Goal: Information Seeking & Learning: Learn about a topic

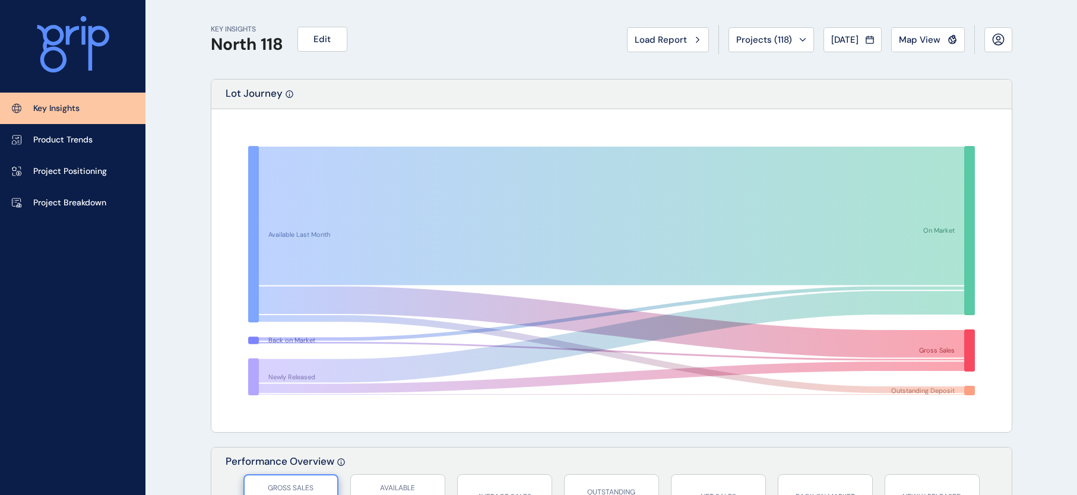
scroll to position [1594, 0]
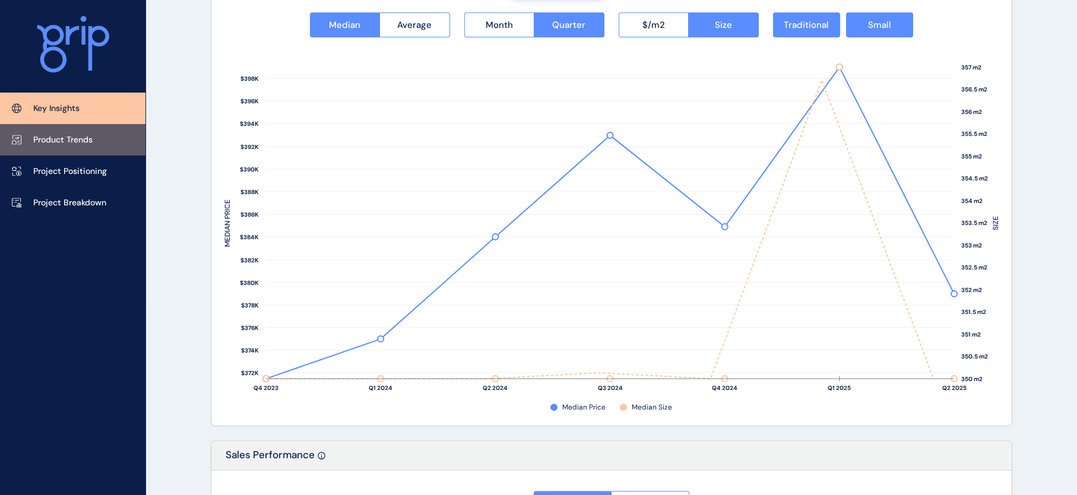
click at [91, 146] on p "Product Trends" at bounding box center [62, 140] width 59 height 12
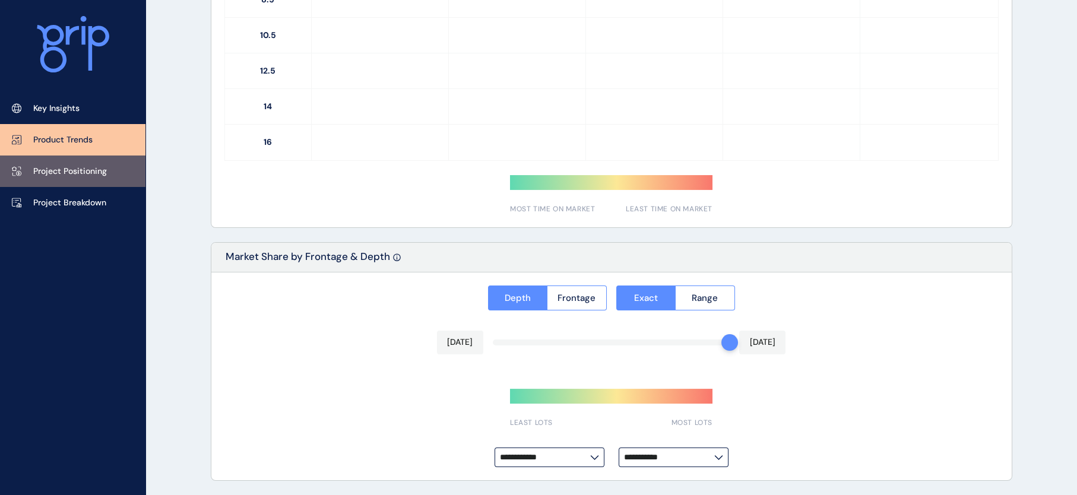
type input "**********"
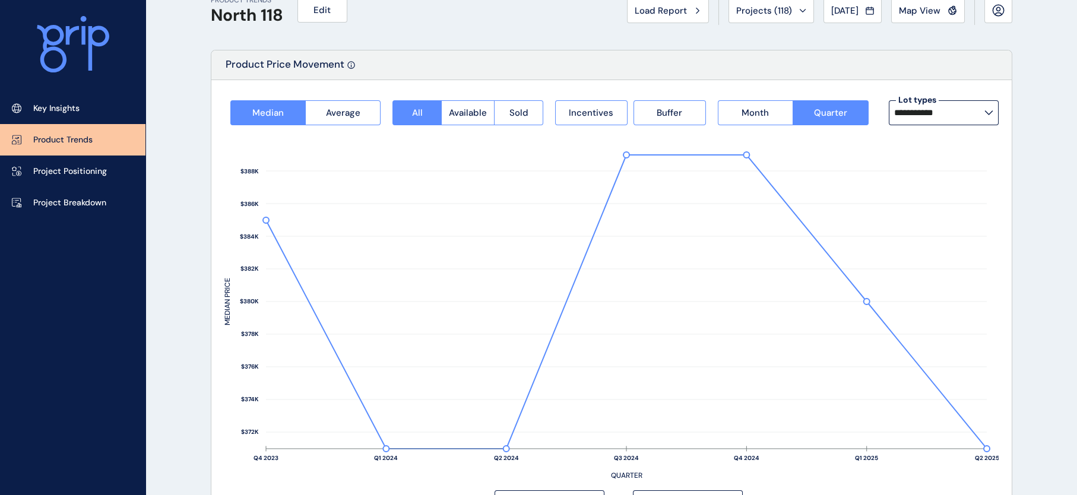
scroll to position [0, 0]
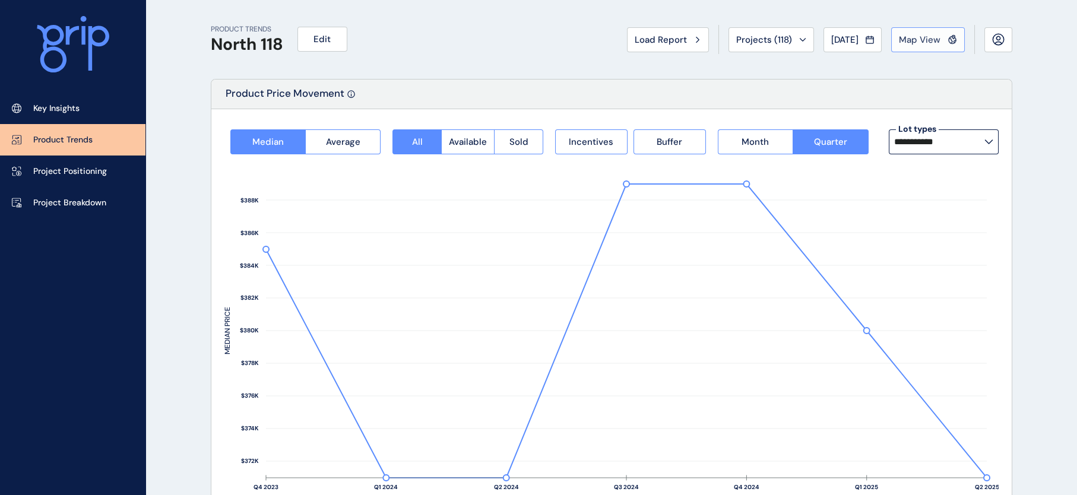
click at [927, 47] on button "Map View" at bounding box center [928, 39] width 74 height 25
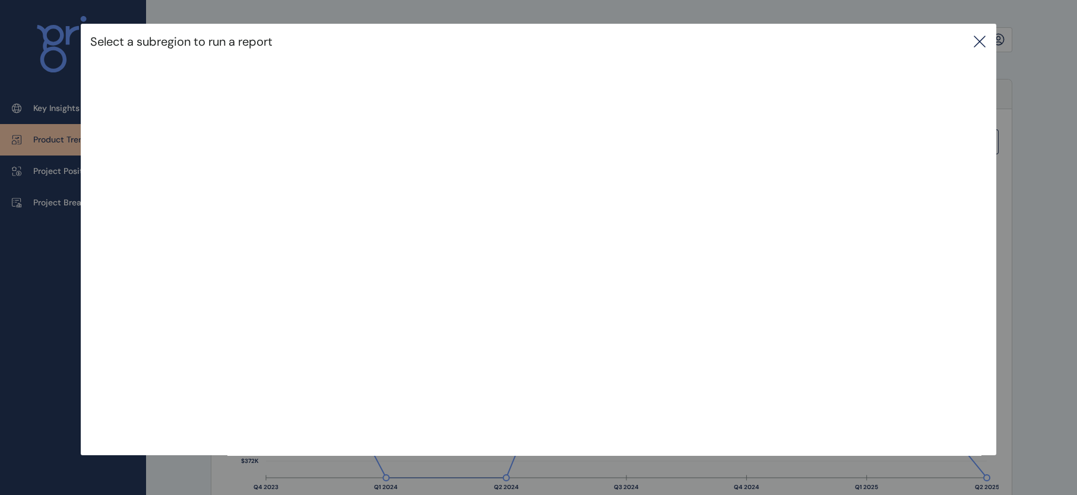
click at [985, 46] on icon at bounding box center [979, 41] width 14 height 14
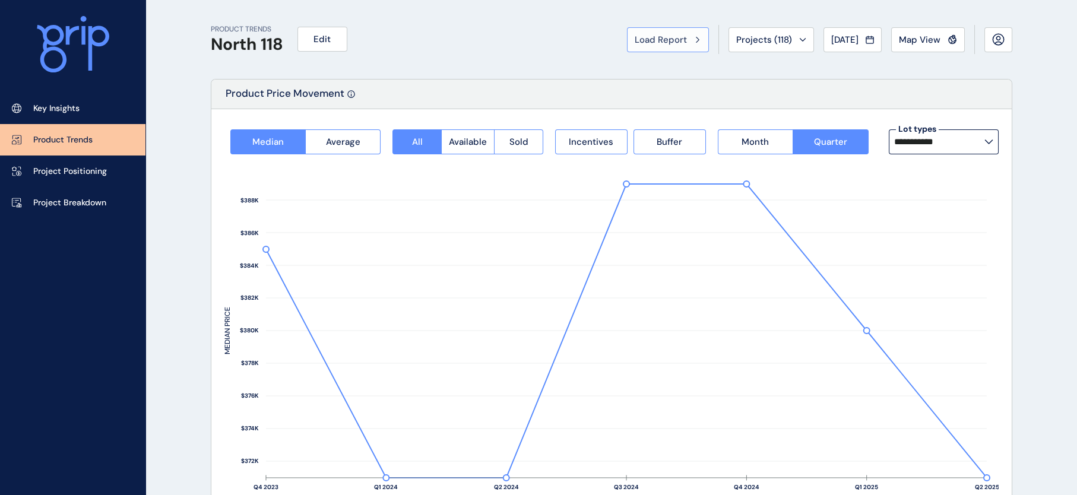
click at [634, 44] on span "Load Report" at bounding box center [660, 40] width 52 height 12
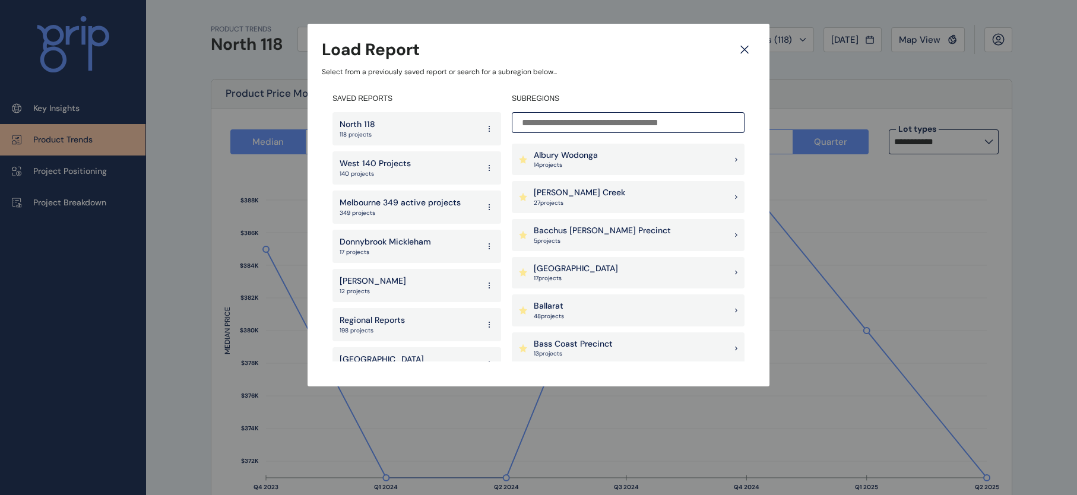
click at [439, 204] on p "Melbourne 349 active projects" at bounding box center [399, 203] width 121 height 12
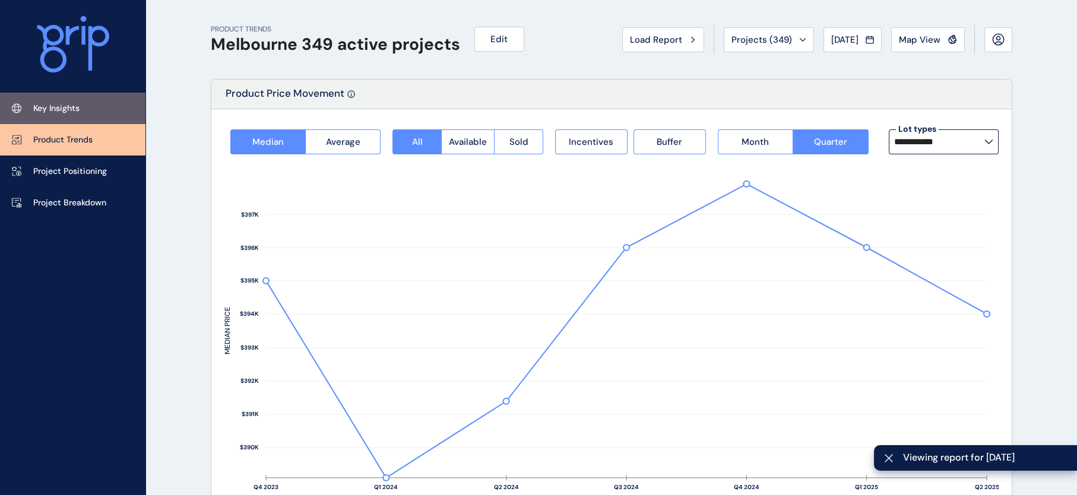
click at [80, 108] on p "Key Insights" at bounding box center [56, 109] width 46 height 12
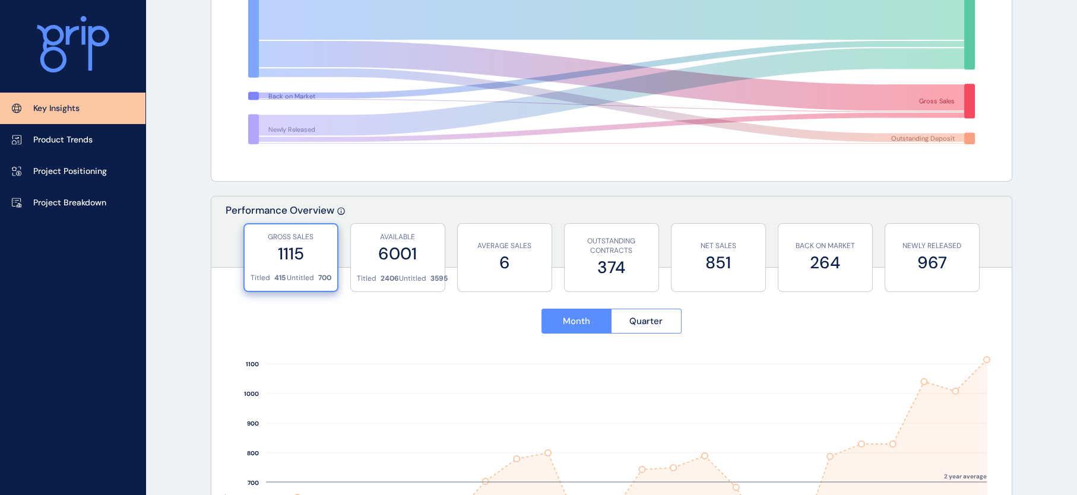
scroll to position [263, 0]
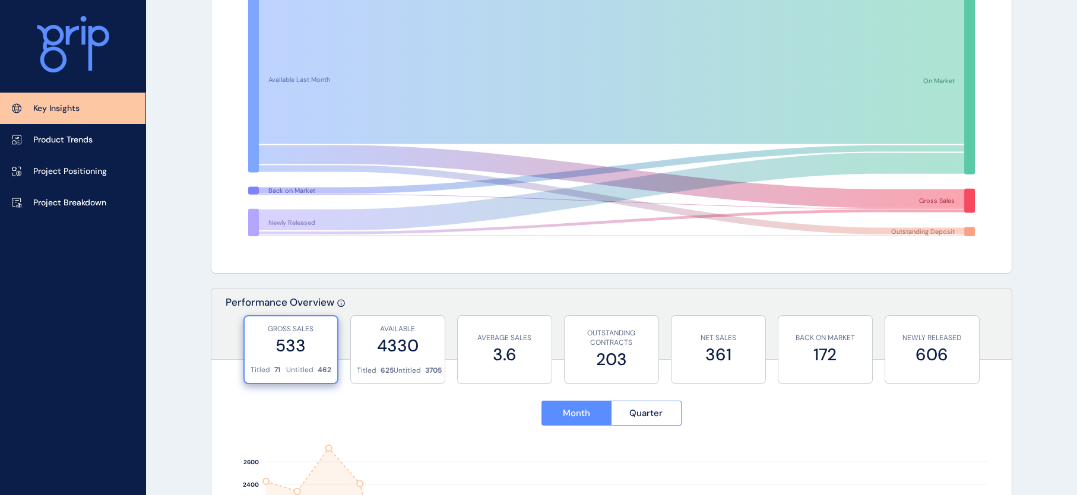
scroll to position [144, 0]
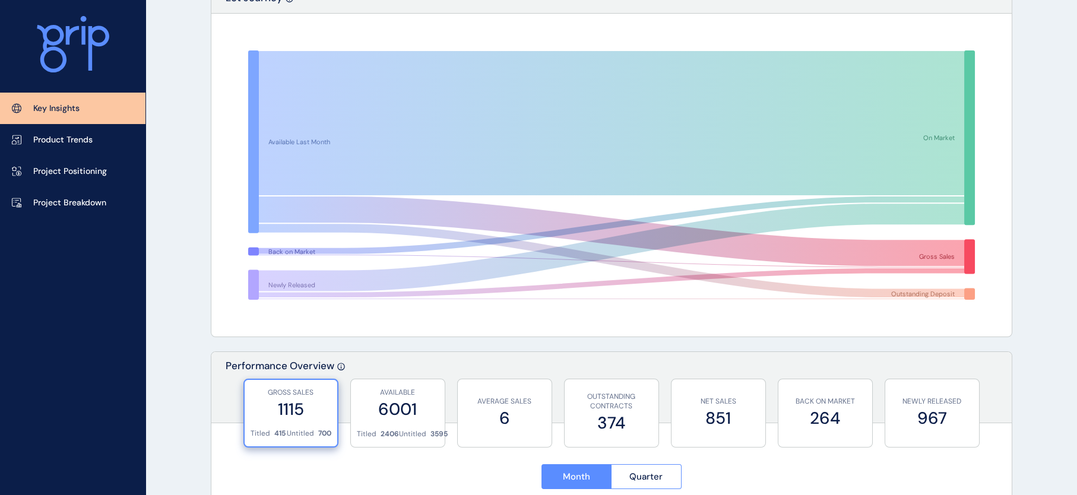
scroll to position [157, 0]
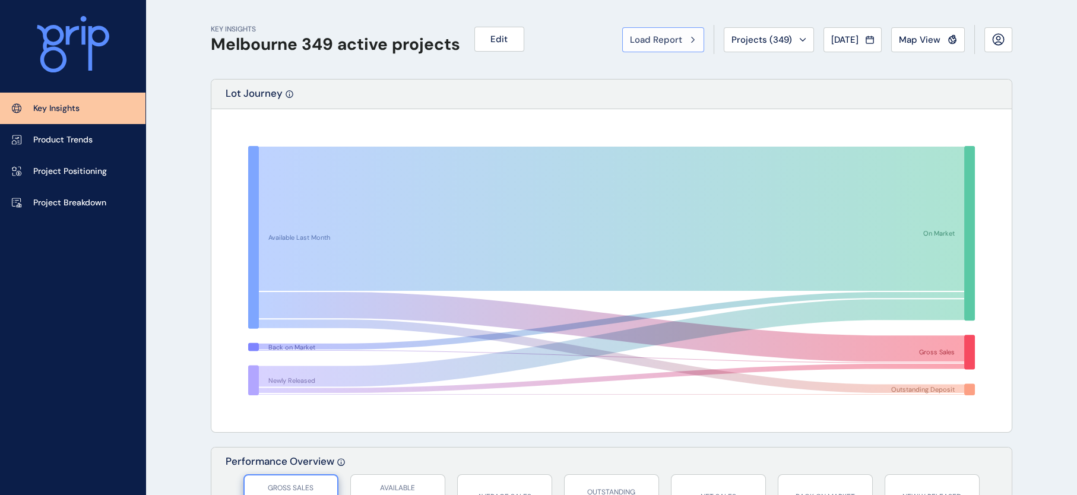
click at [630, 34] on span "Load Report" at bounding box center [656, 40] width 52 height 12
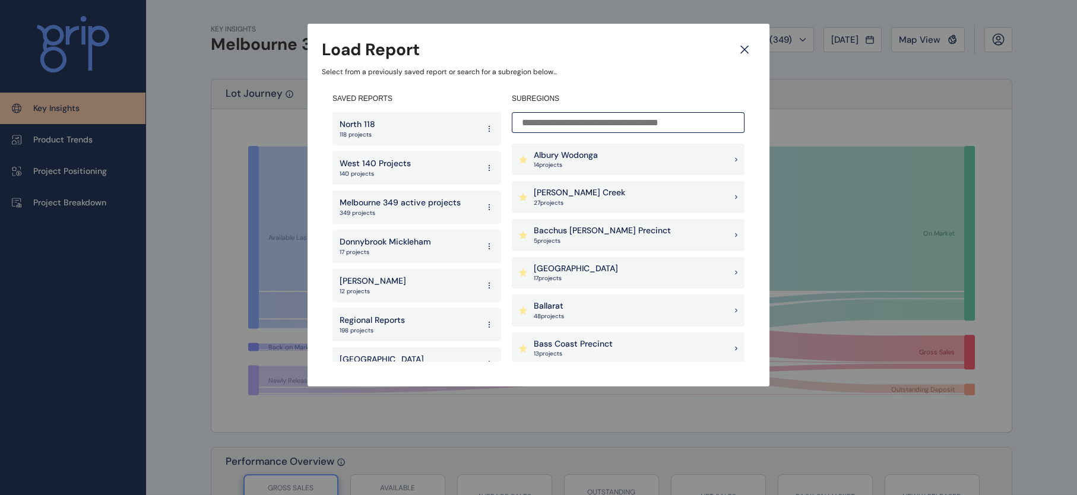
click at [610, 311] on div "Ballarat 48 project s" at bounding box center [628, 310] width 233 height 32
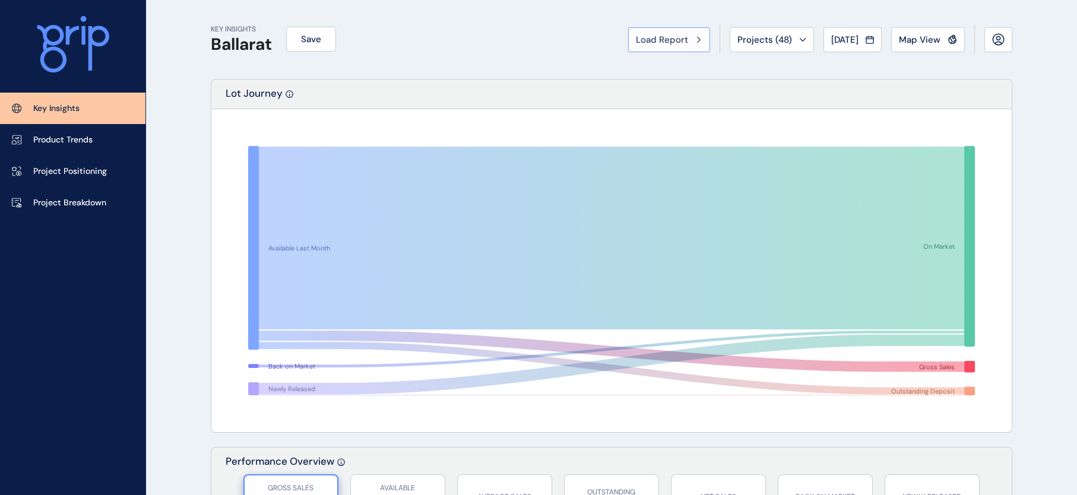
click at [636, 41] on span "Load Report" at bounding box center [662, 40] width 52 height 12
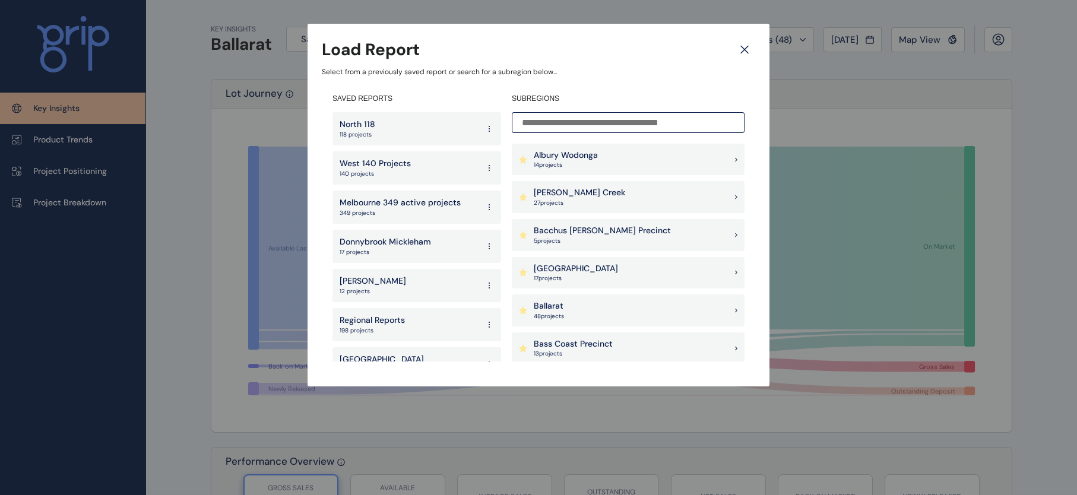
click at [645, 117] on input at bounding box center [628, 122] width 233 height 21
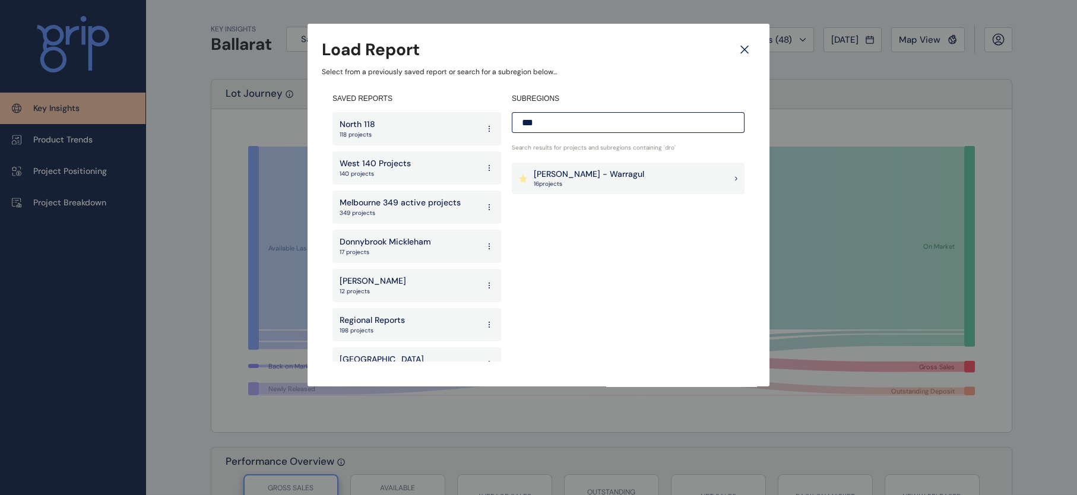
type input "***"
click at [625, 191] on div "Drouin - Warragul 16 project s" at bounding box center [628, 179] width 233 height 32
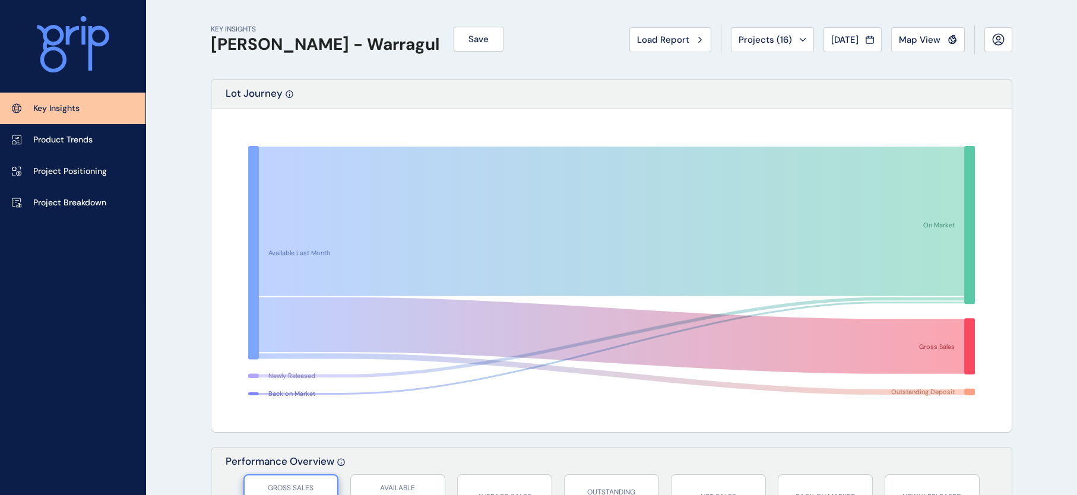
click at [618, 55] on div "KEY INSIGHTS Drouin - Warragul Save Load Report Projects ( 16 ) Jul 2025 2025 <…" at bounding box center [611, 39] width 801 height 79
click at [629, 52] on button "Load Report" at bounding box center [670, 39] width 82 height 25
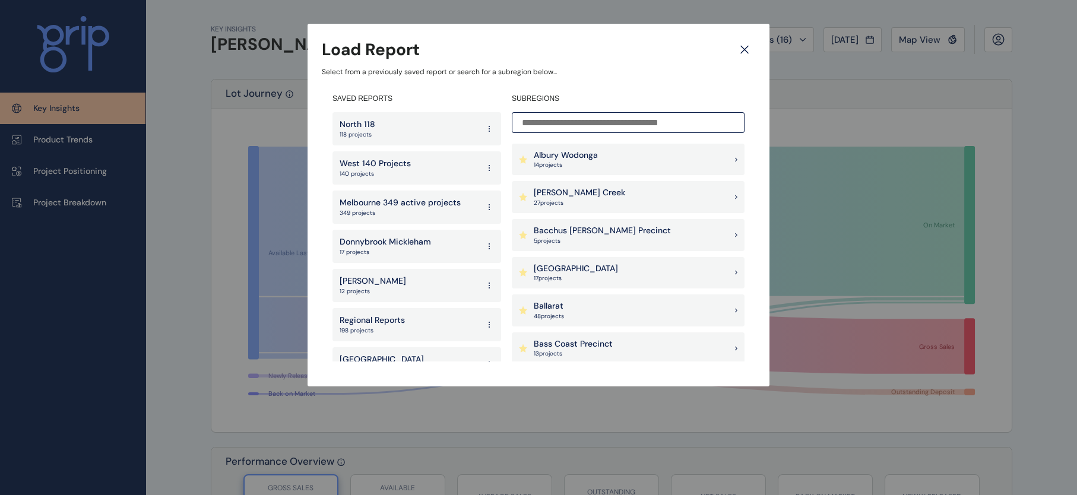
click at [605, 126] on input at bounding box center [628, 122] width 233 height 21
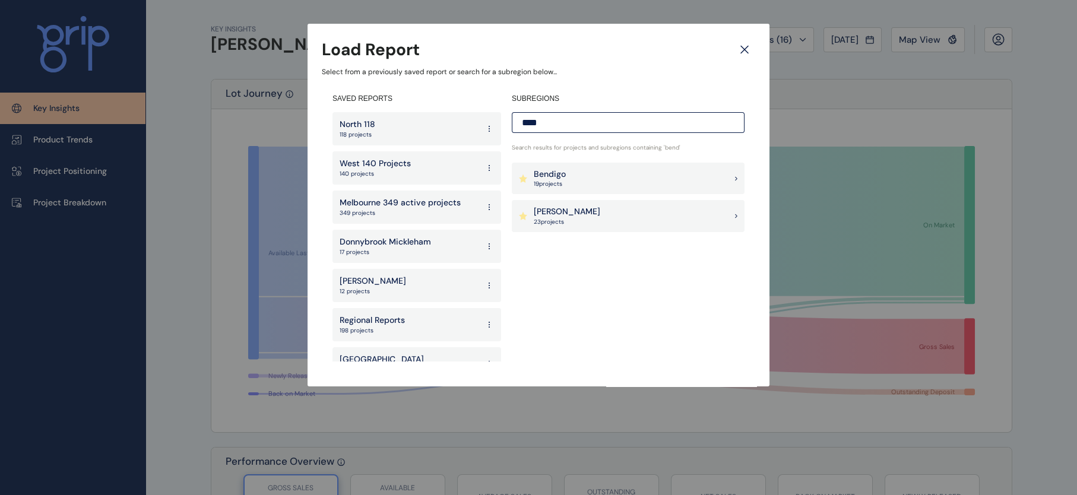
type input "****"
click at [589, 183] on div "Bendigo 19 project s" at bounding box center [628, 179] width 233 height 32
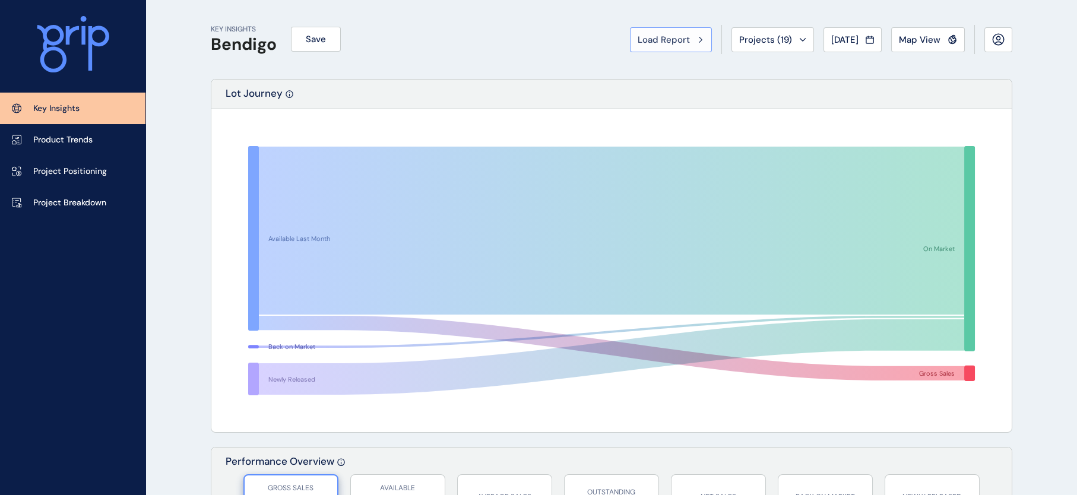
click at [630, 50] on button "Load Report" at bounding box center [671, 39] width 82 height 25
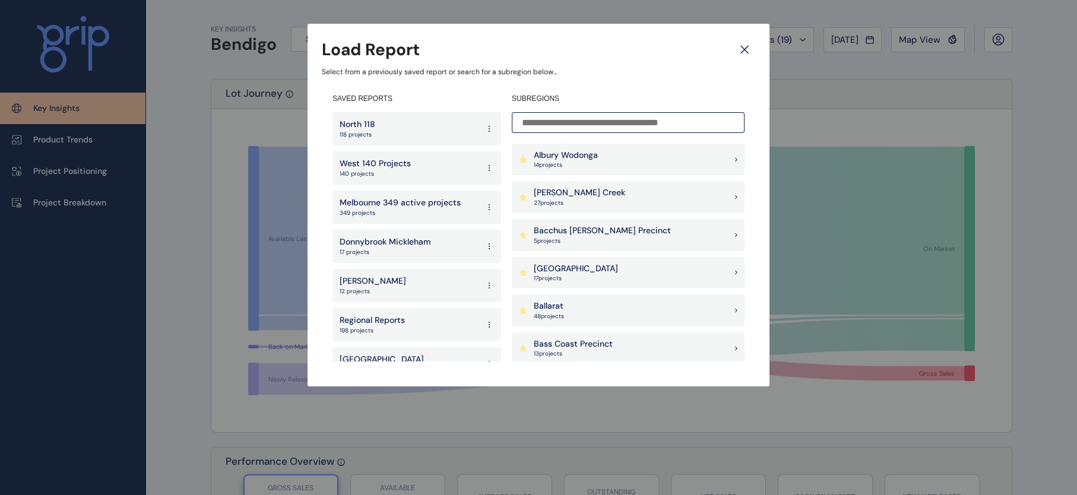
click at [539, 125] on input at bounding box center [628, 122] width 233 height 21
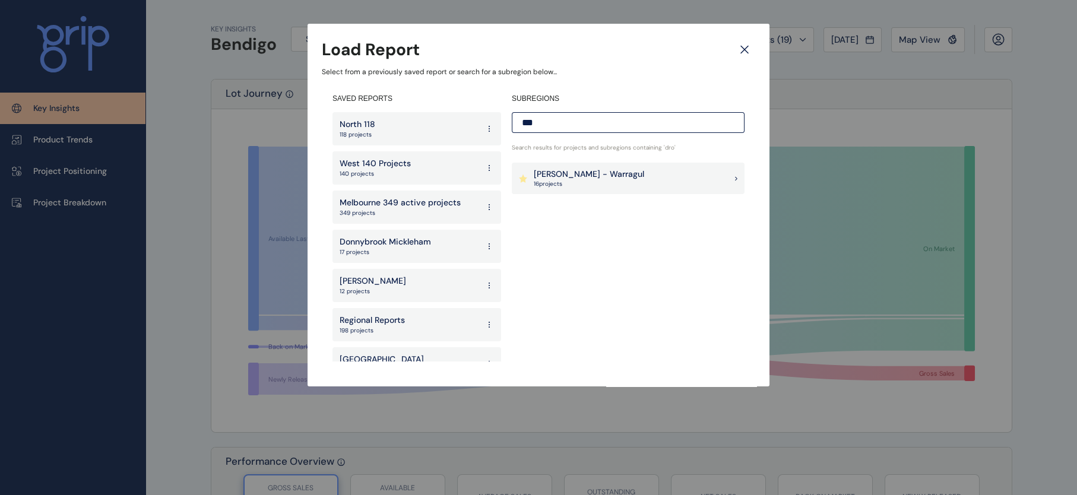
type input "***"
click at [553, 172] on p "[PERSON_NAME] - Warragul" at bounding box center [589, 175] width 110 height 12
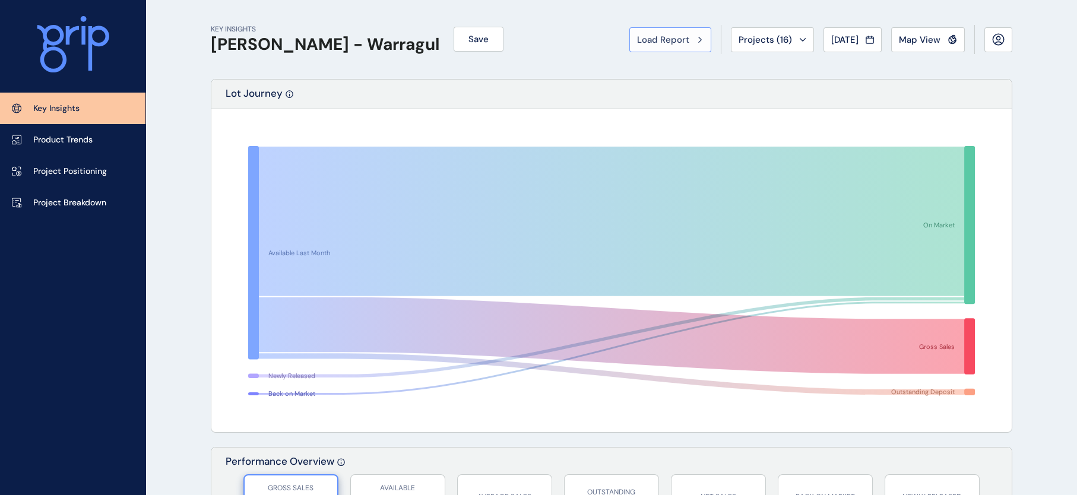
click at [629, 51] on button "Load Report" at bounding box center [670, 39] width 82 height 25
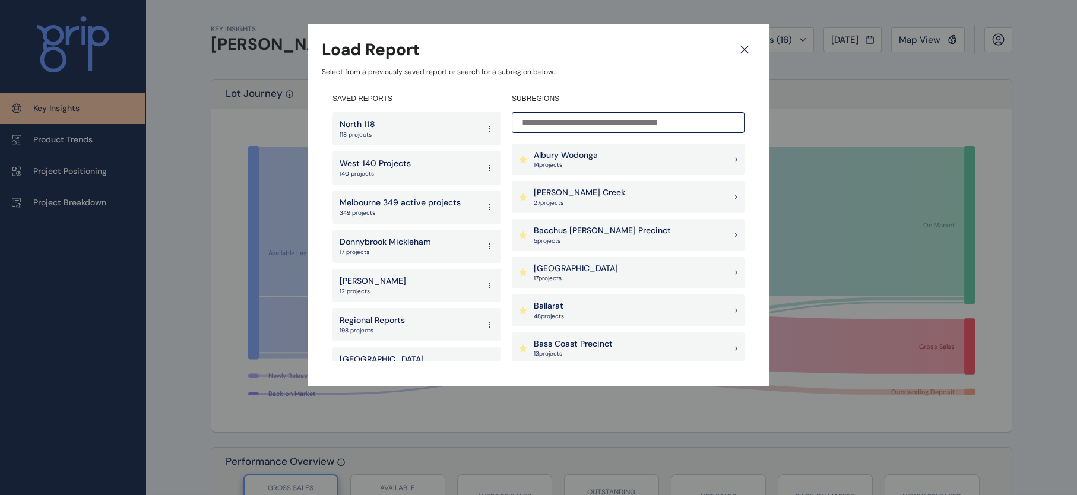
click at [588, 300] on div "Ballarat 48 project s" at bounding box center [628, 310] width 233 height 32
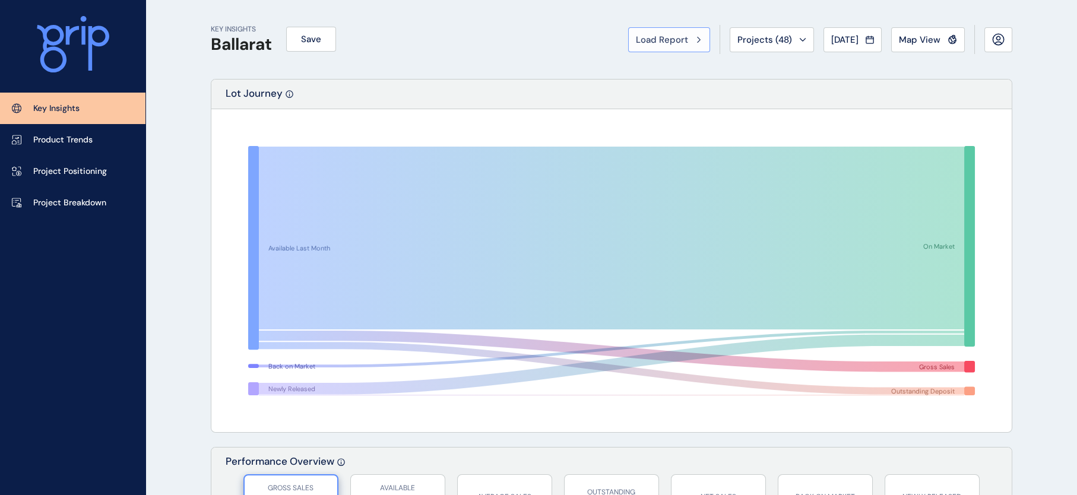
click at [630, 49] on button "Load Report" at bounding box center [669, 39] width 82 height 25
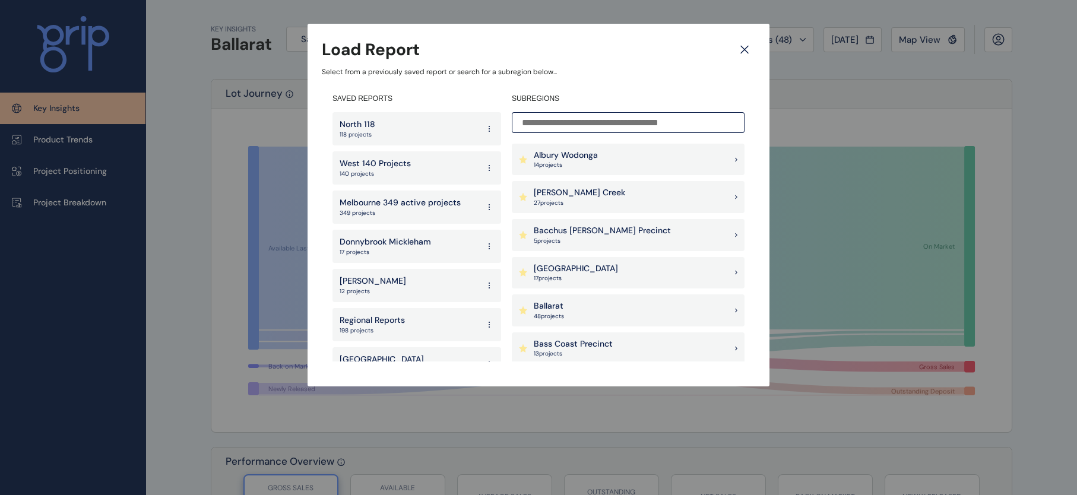
click at [623, 274] on div "Ballan Road Precinct 17 project s" at bounding box center [628, 273] width 233 height 32
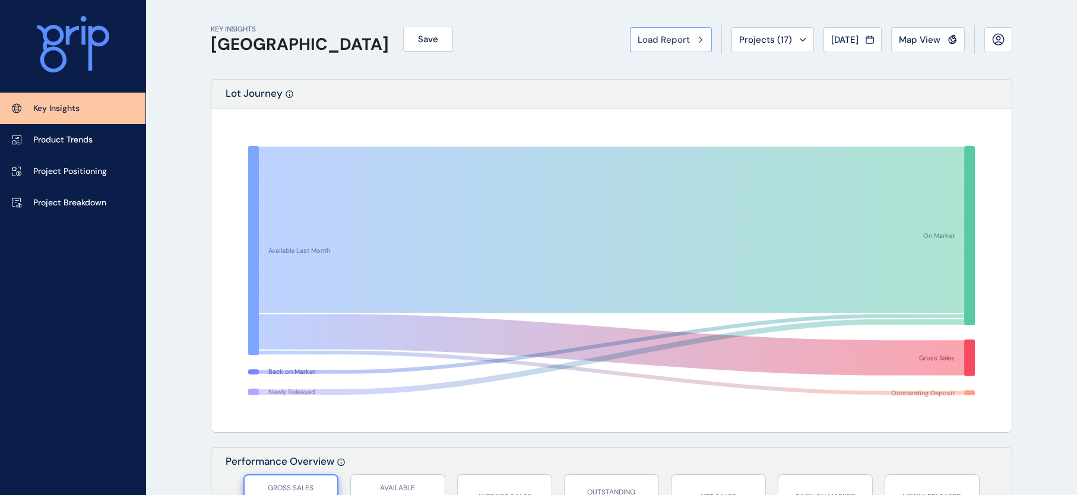
click at [637, 40] on span "Load Report" at bounding box center [663, 40] width 52 height 12
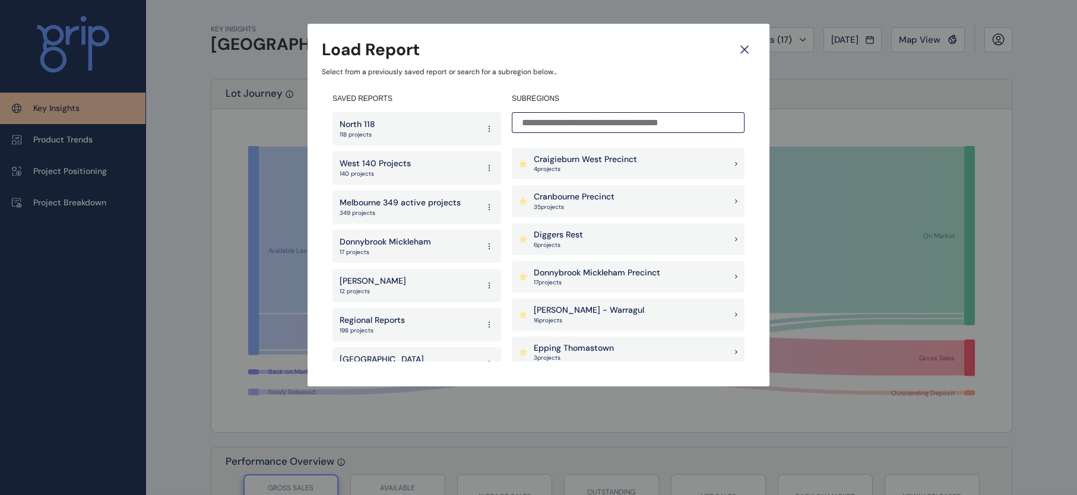
scroll to position [380, 0]
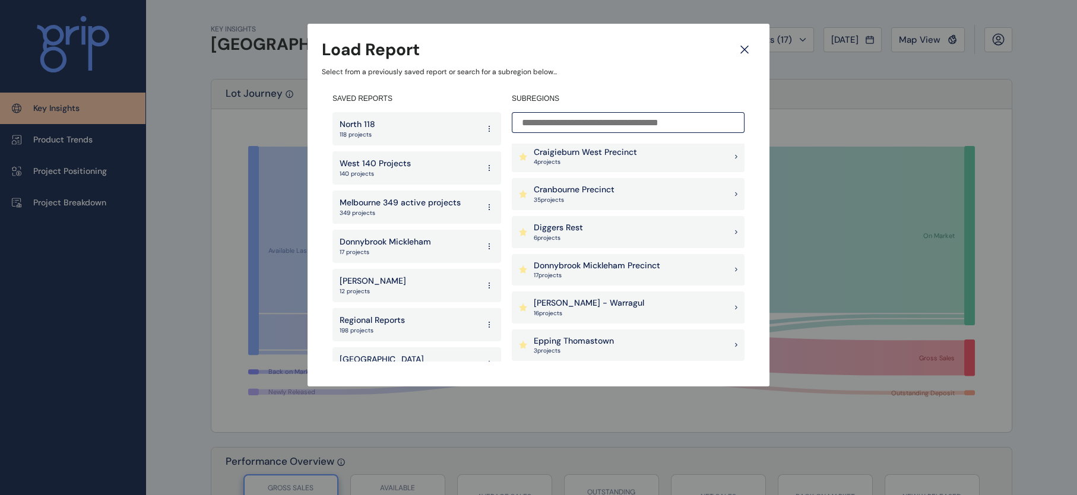
click at [637, 276] on p "17 project s" at bounding box center [597, 275] width 126 height 8
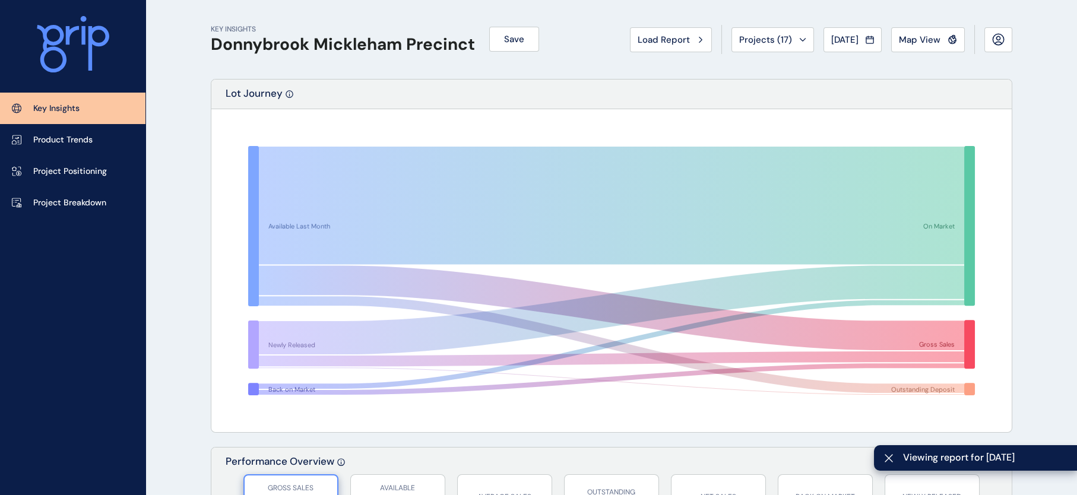
scroll to position [108, 0]
